Goal: Transaction & Acquisition: Purchase product/service

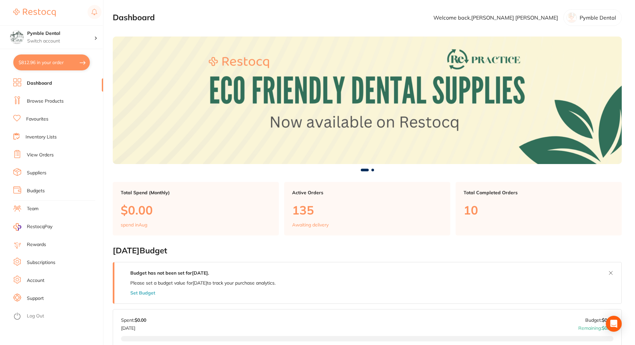
click at [38, 100] on link "Browse Products" at bounding box center [45, 101] width 37 height 7
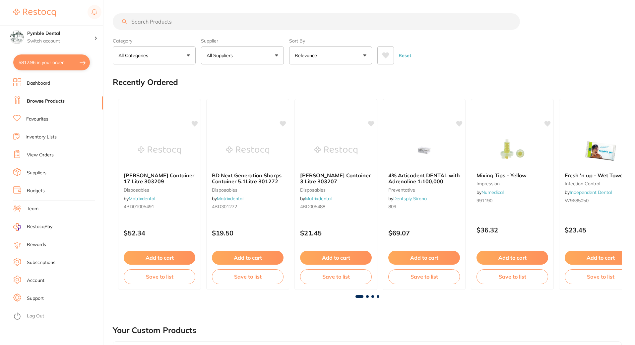
click at [151, 24] on input "search" at bounding box center [316, 21] width 407 height 17
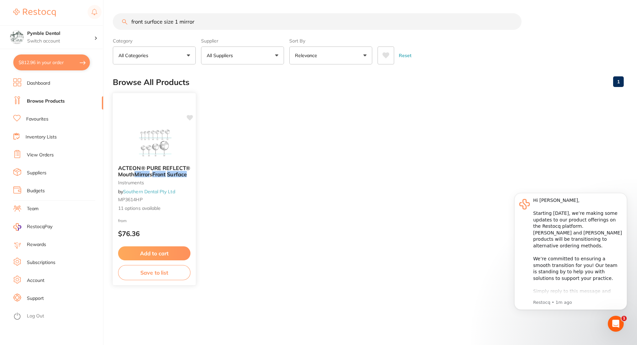
type input "front surface size 1 mirror"
click at [163, 160] on div "ACTEON® PURE REFLECT® Mouth Mirror s Front Surface instruments by Southern Dent…" at bounding box center [154, 188] width 83 height 57
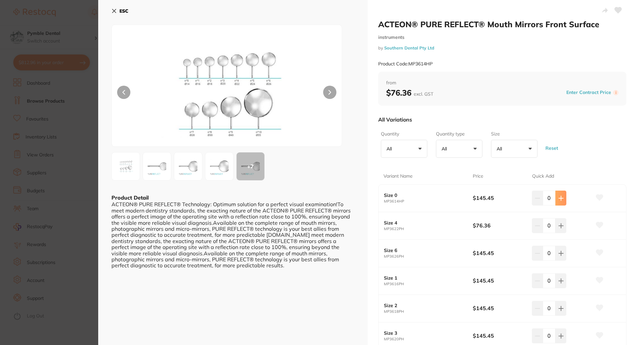
click at [559, 199] on icon at bounding box center [561, 198] width 4 height 4
type input "4"
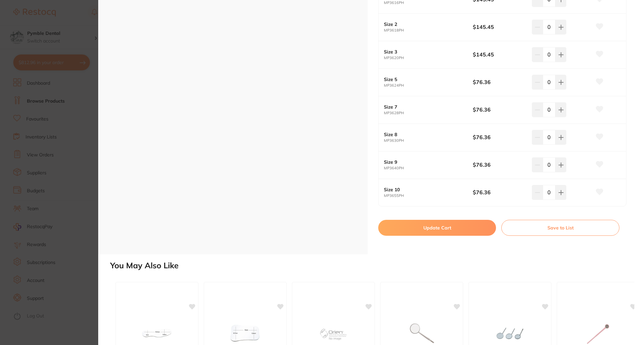
scroll to position [309, 0]
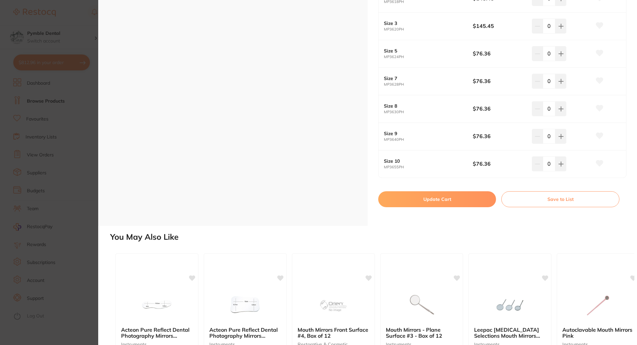
click at [442, 200] on button "Update Cart" at bounding box center [437, 199] width 118 height 16
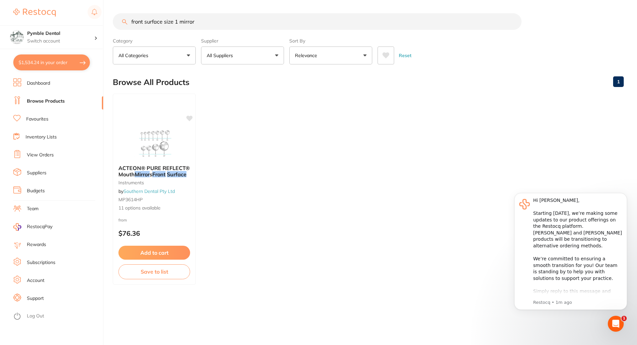
click at [69, 59] on button "$1,534.24 in your order" at bounding box center [51, 62] width 77 height 16
checkbox input "true"
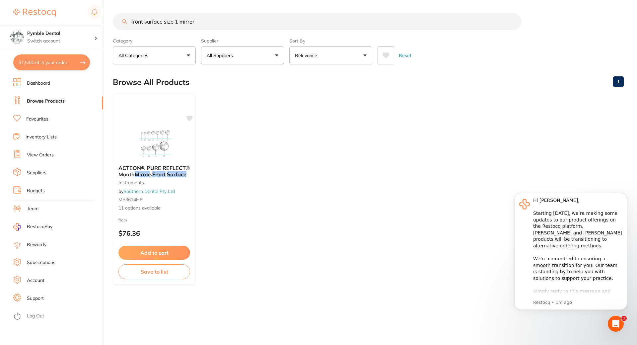
checkbox input "true"
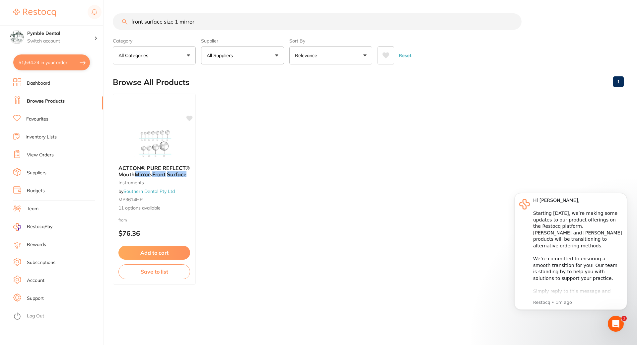
checkbox input "true"
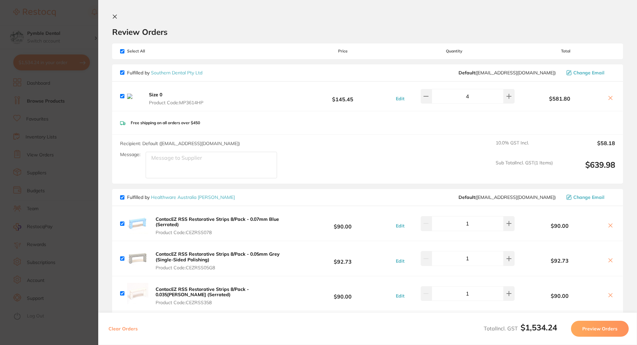
click at [600, 330] on button "Preview Orders" at bounding box center [600, 328] width 58 height 16
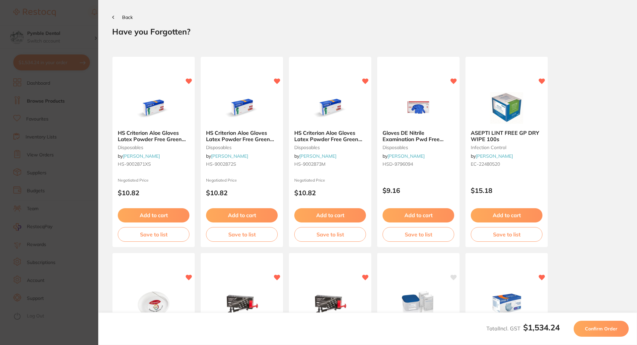
click at [600, 330] on span "Confirm Order" at bounding box center [601, 328] width 33 height 6
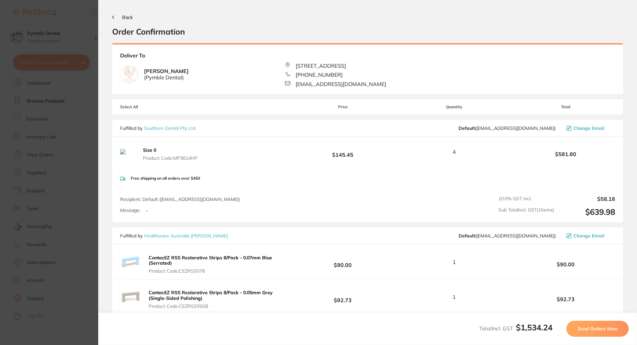
click at [600, 330] on span "Send Orders Now" at bounding box center [597, 328] width 40 height 6
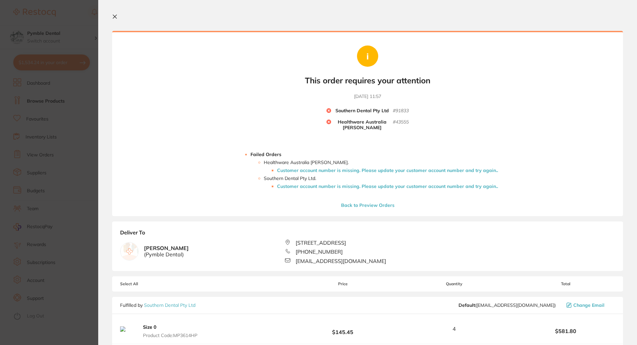
click at [113, 16] on icon at bounding box center [114, 16] width 5 height 5
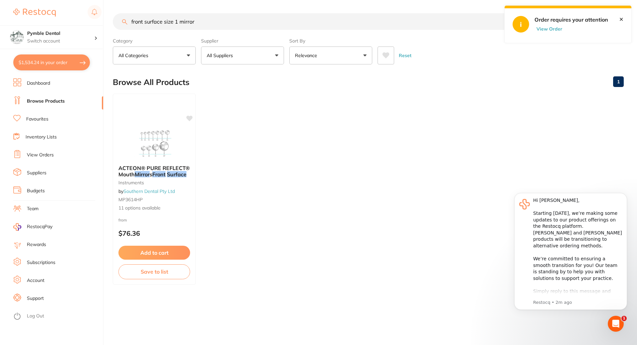
click at [622, 18] on link "✕" at bounding box center [621, 19] width 4 height 6
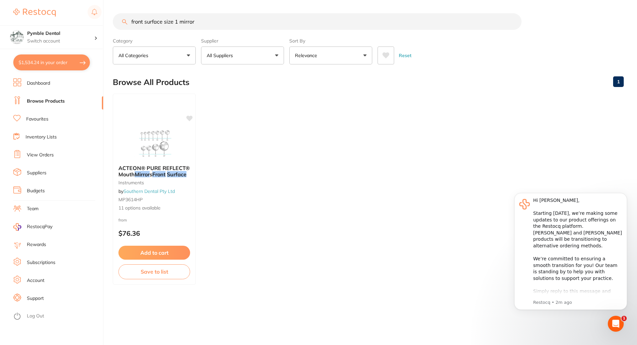
drag, startPoint x: 246, startPoint y: 19, endPoint x: 115, endPoint y: 18, distance: 131.7
click at [115, 18] on input "front surface size 1 mirror" at bounding box center [317, 21] width 409 height 17
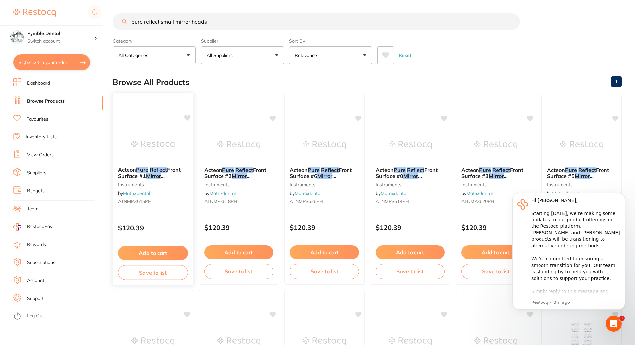
type input "pure reflect small mirror heads"
click at [160, 168] on em "Reflect" at bounding box center [159, 169] width 18 height 7
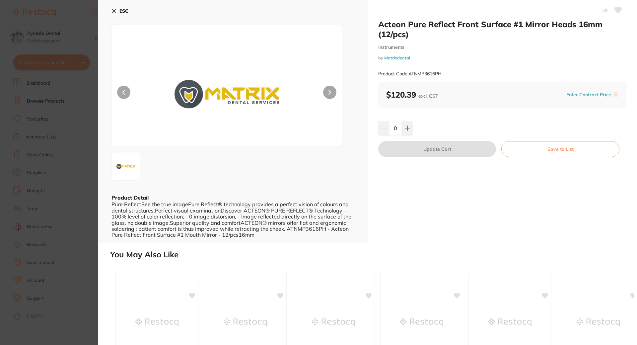
click at [429, 96] on span "excl. GST" at bounding box center [428, 96] width 20 height 6
click at [115, 9] on icon at bounding box center [113, 10] width 5 height 5
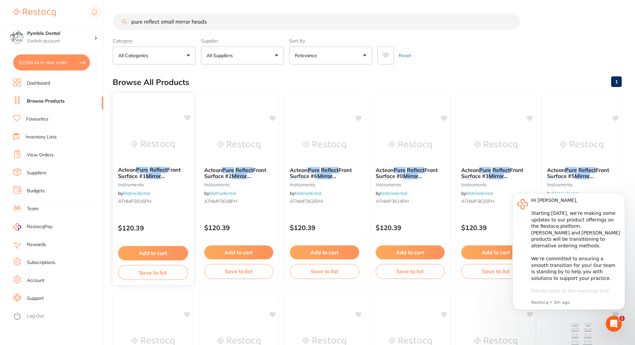
click at [150, 124] on div "Acteon Pure Reflect Front Surface #1 Mirror Heads 16mm (12/pcs) instruments by …" at bounding box center [152, 189] width 81 height 193
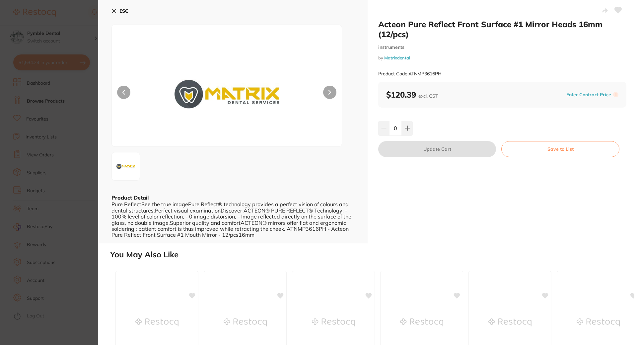
click at [115, 12] on icon at bounding box center [114, 11] width 4 height 4
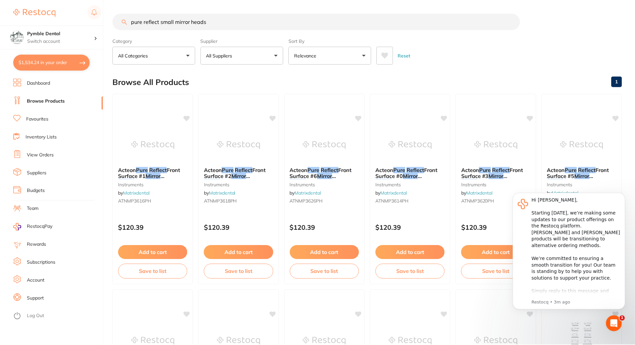
scroll to position [0, 0]
click at [149, 171] on span at bounding box center [148, 169] width 1 height 7
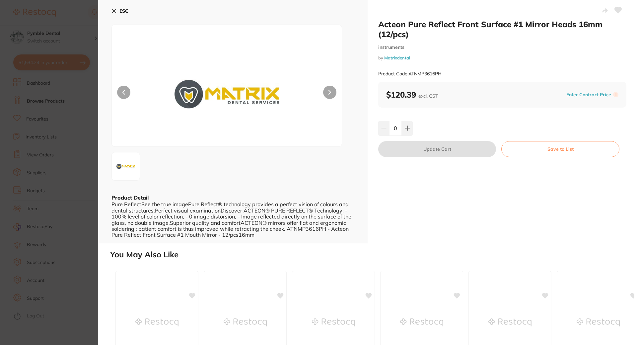
click at [114, 10] on icon at bounding box center [113, 10] width 5 height 5
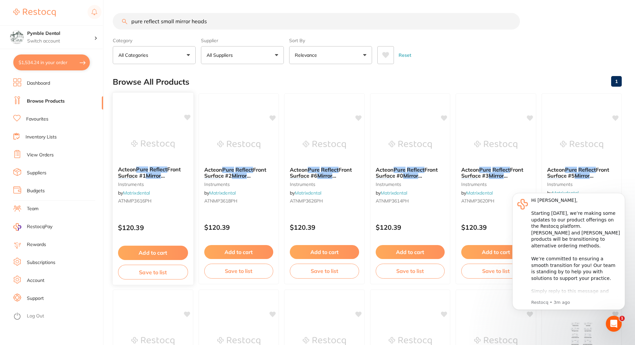
click at [152, 249] on button "Add to cart" at bounding box center [153, 252] width 70 height 14
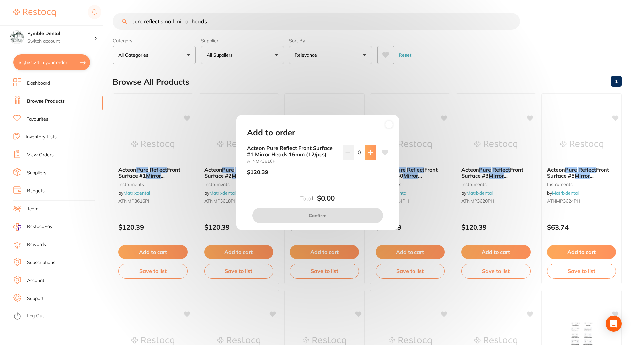
click at [368, 152] on icon at bounding box center [370, 152] width 5 height 5
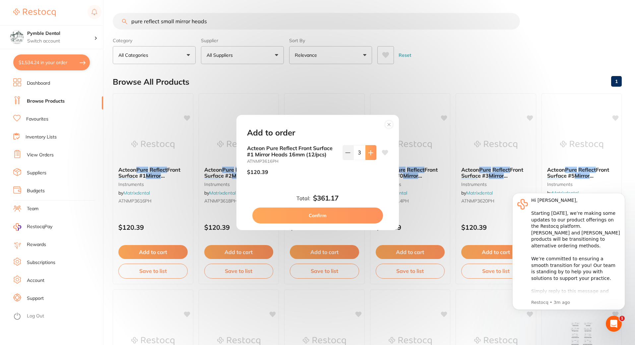
click at [369, 152] on icon at bounding box center [370, 152] width 4 height 4
click at [349, 153] on icon at bounding box center [347, 152] width 5 height 5
type input "2"
click at [320, 216] on button "Confirm" at bounding box center [317, 215] width 131 height 16
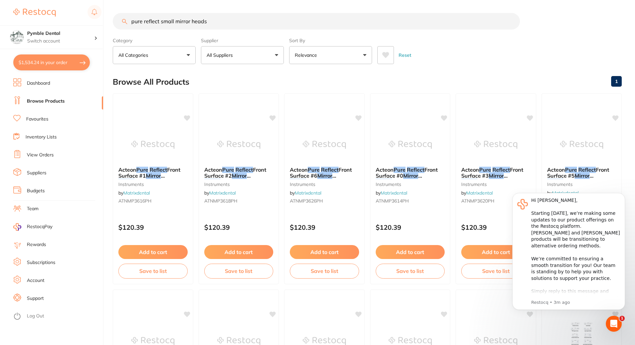
click at [74, 65] on button "$1,534.24 in your order" at bounding box center [51, 62] width 77 height 16
checkbox input "true"
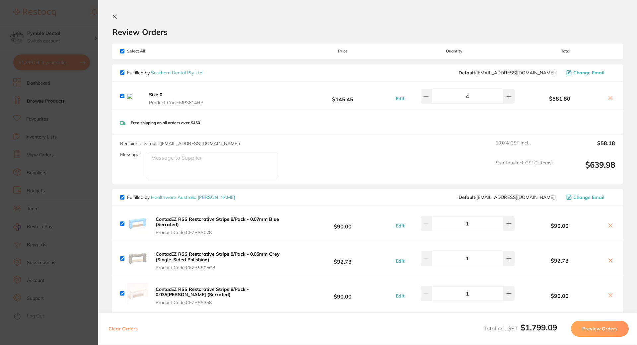
click at [609, 99] on icon at bounding box center [611, 98] width 4 height 4
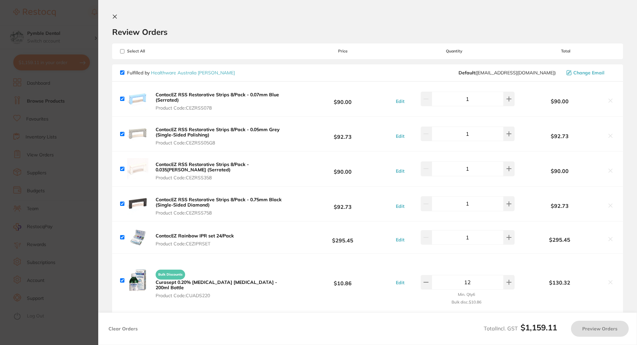
checkbox input "true"
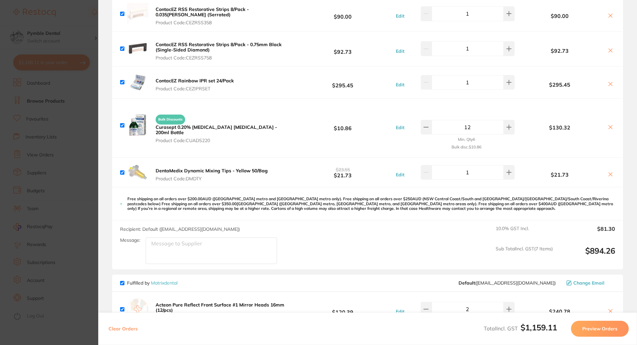
scroll to position [309, 0]
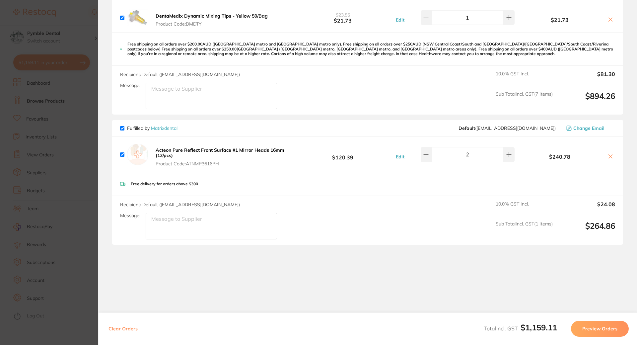
click at [602, 331] on button "Preview Orders" at bounding box center [600, 328] width 58 height 16
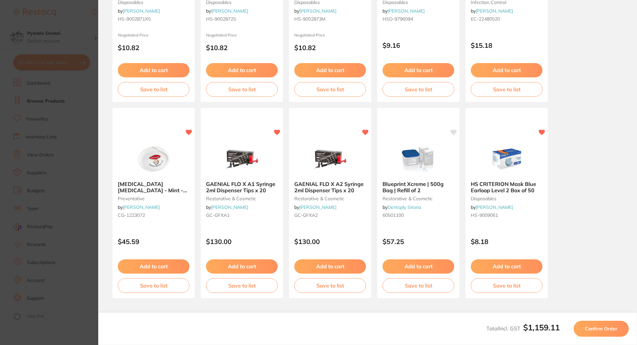
scroll to position [90, 0]
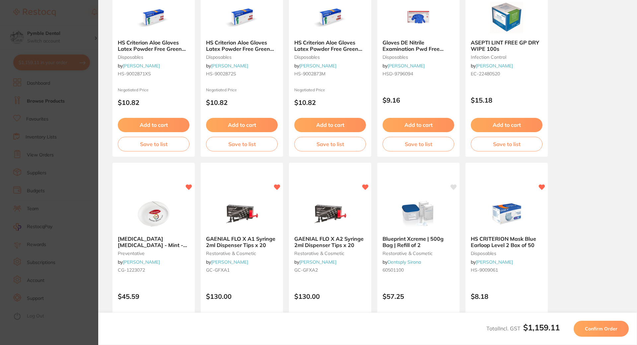
click at [596, 327] on span "Confirm Order" at bounding box center [601, 328] width 33 height 6
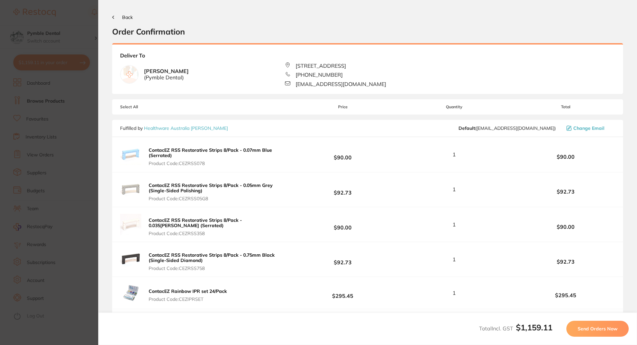
click at [596, 327] on span "Send Orders Now" at bounding box center [597, 328] width 40 height 6
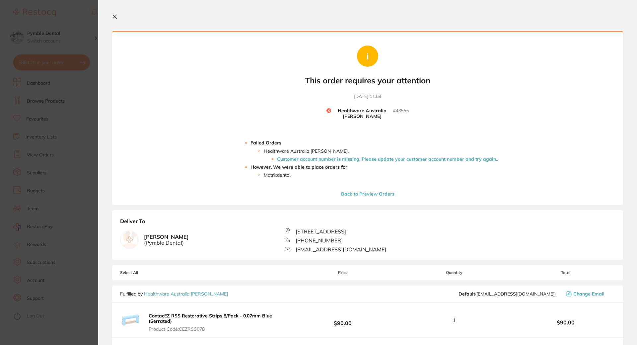
click at [114, 17] on icon at bounding box center [115, 17] width 4 height 4
